Goal: Task Accomplishment & Management: Complete application form

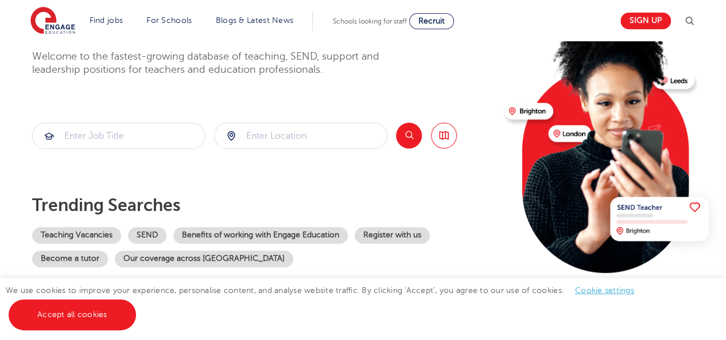
scroll to position [96, 0]
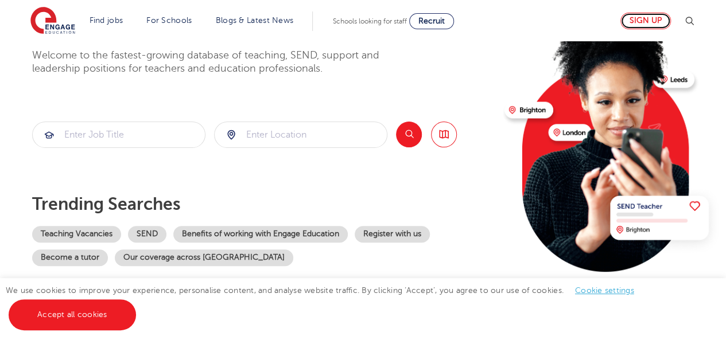
click at [661, 21] on link "Sign up" at bounding box center [645, 21] width 50 height 17
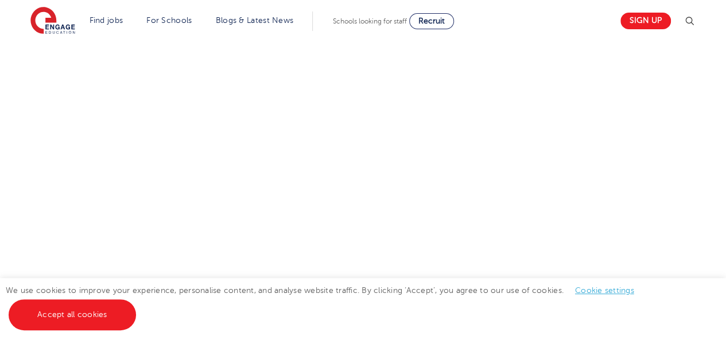
scroll to position [621, 0]
click at [545, 196] on div "Let us know more about you!" at bounding box center [363, 82] width 696 height 621
click at [479, 200] on div "Let us know more about you!" at bounding box center [247, 19] width 464 height 673
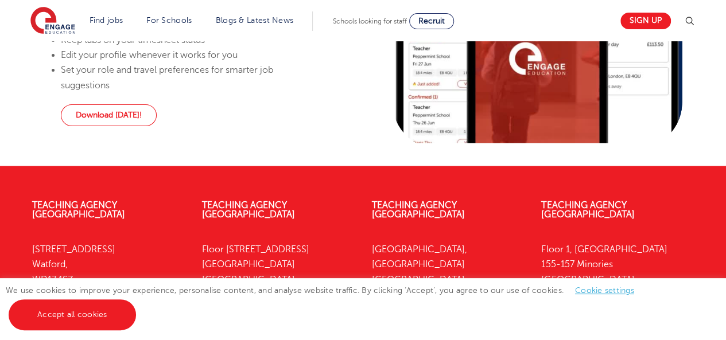
scroll to position [871, 0]
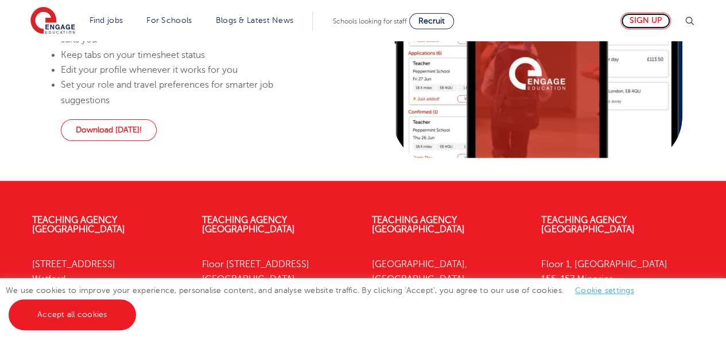
click at [645, 24] on link "Sign up" at bounding box center [645, 21] width 50 height 17
